Goal: Information Seeking & Learning: Learn about a topic

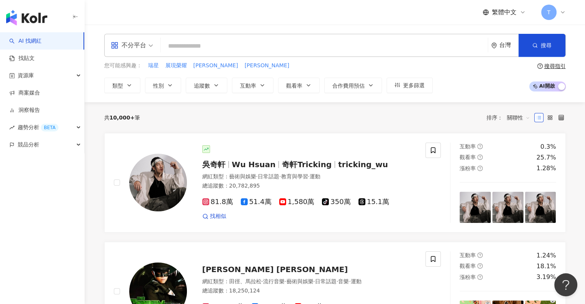
click at [385, 11] on div "繁體中文 T" at bounding box center [335, 12] width 462 height 25
click at [331, 48] on input "search" at bounding box center [324, 46] width 321 height 15
paste input "**********"
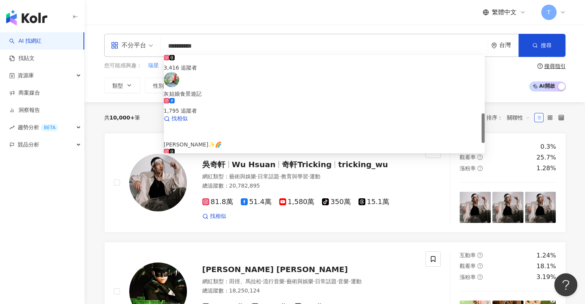
scroll to position [227, 0]
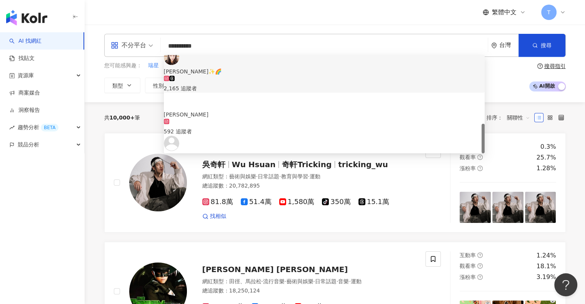
type input "**********"
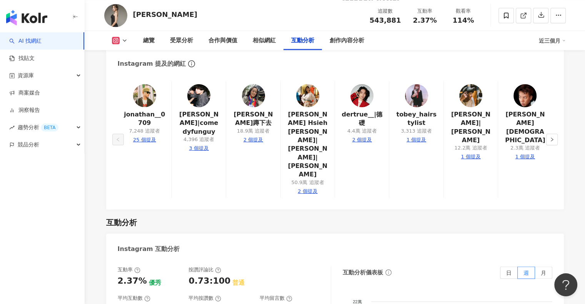
scroll to position [1654, 0]
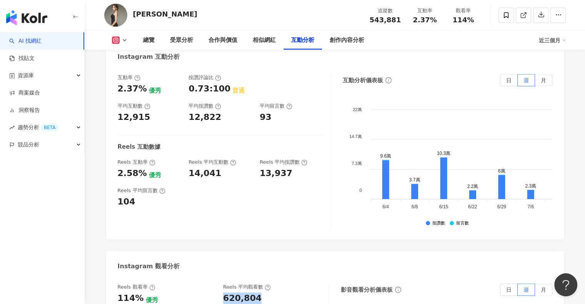
drag, startPoint x: 220, startPoint y: 210, endPoint x: 259, endPoint y: 210, distance: 38.9
click at [259, 284] on div "Reels 觀看率 114% 優秀 [PERSON_NAME] 平均觀看數 620,804" at bounding box center [219, 294] width 203 height 21
drag, startPoint x: 436, startPoint y: 201, endPoint x: 429, endPoint y: 201, distance: 6.5
click at [436, 284] on div "影音觀看分析儀表板 日 週 月" at bounding box center [447, 290] width 212 height 12
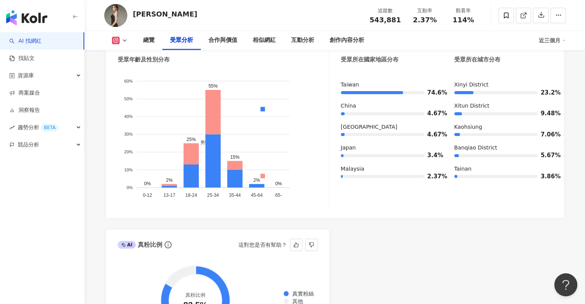
scroll to position [692, 0]
